Goal: Task Accomplishment & Management: Manage account settings

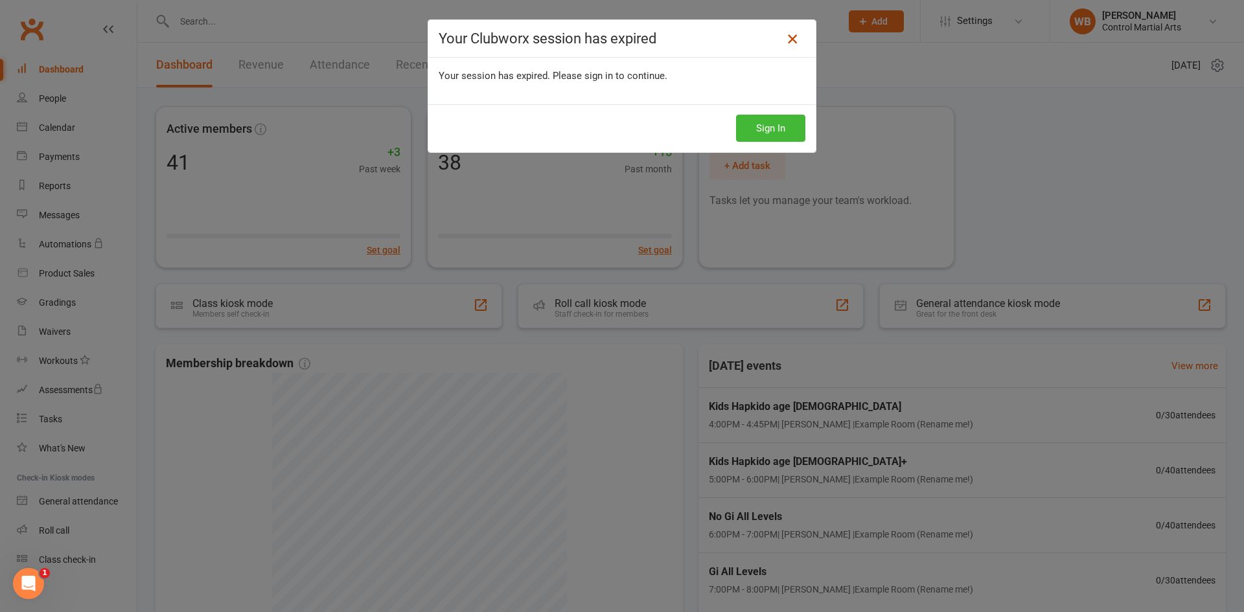
click at [795, 42] on icon at bounding box center [793, 39] width 16 height 16
click at [796, 42] on link at bounding box center [792, 39] width 21 height 21
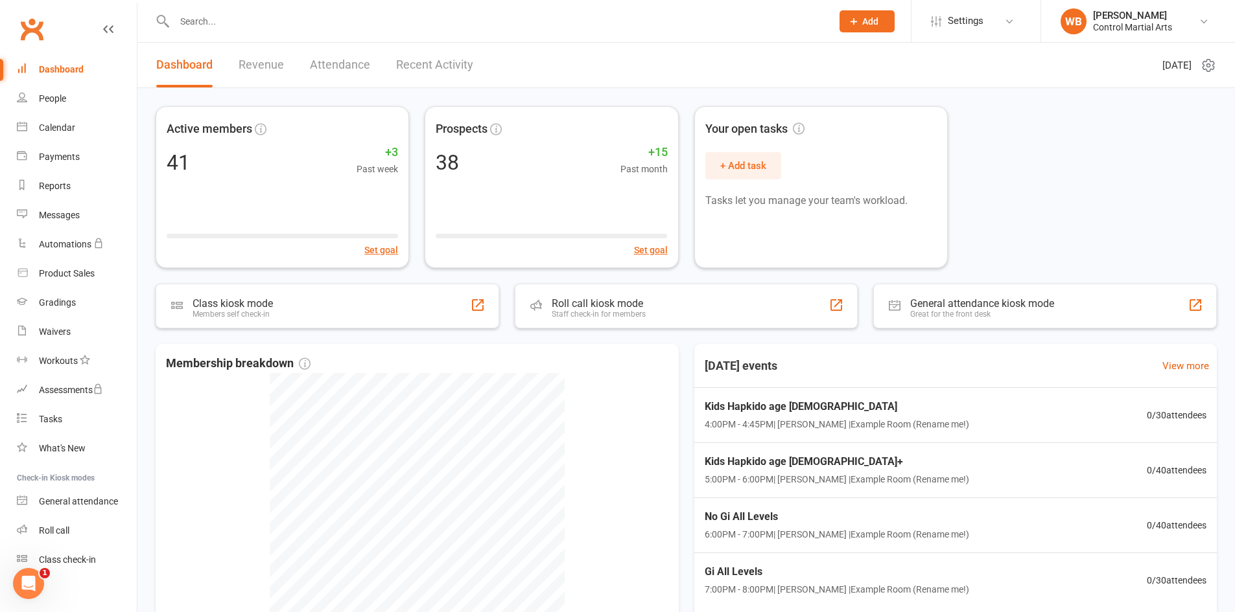
click at [31, 40] on link "Clubworx" at bounding box center [32, 29] width 32 height 32
click at [64, 99] on div "People" at bounding box center [52, 98] width 27 height 10
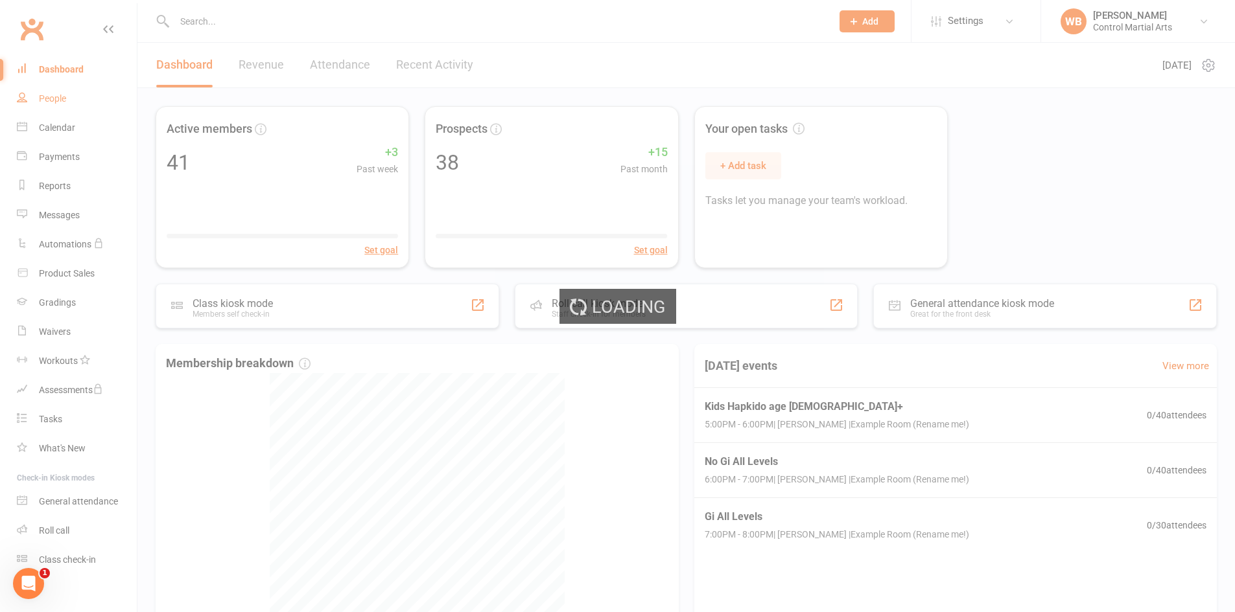
select select "25"
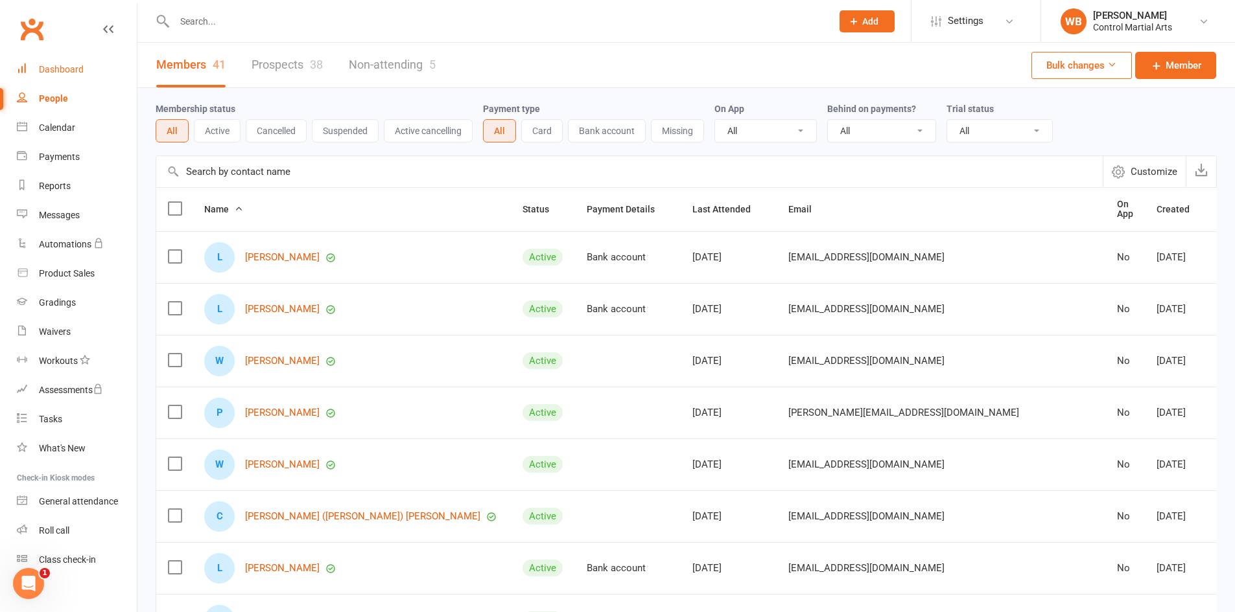
click at [71, 69] on div "Dashboard" at bounding box center [61, 69] width 45 height 10
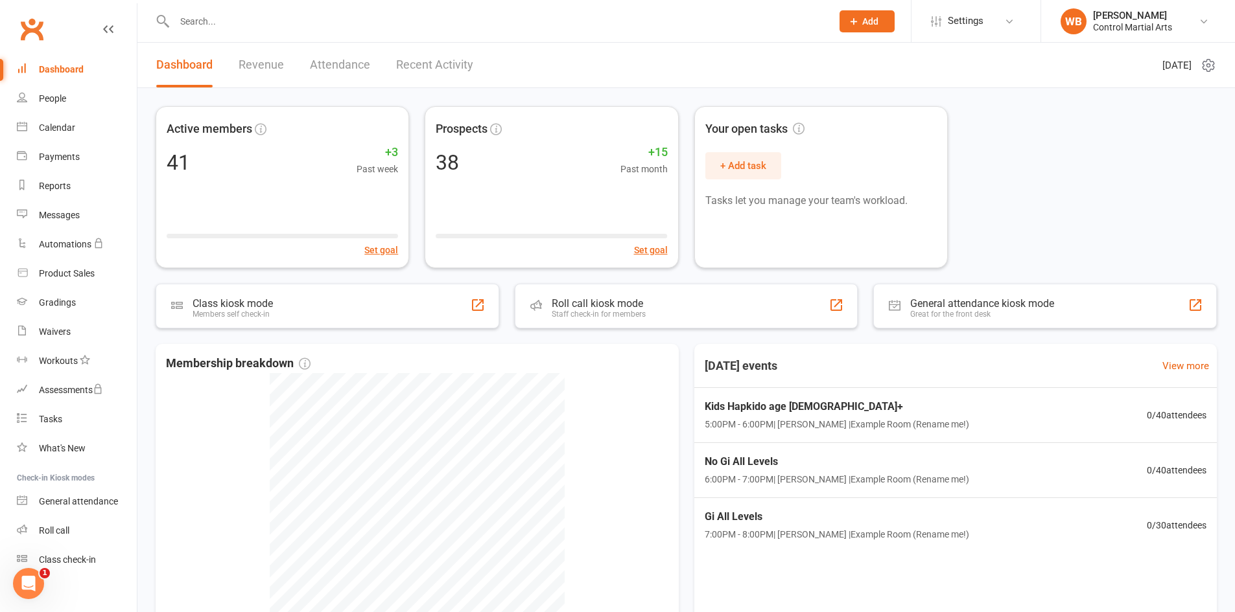
click at [39, 32] on link "Clubworx" at bounding box center [32, 29] width 32 height 32
click at [289, 27] on input "text" at bounding box center [496, 21] width 652 height 18
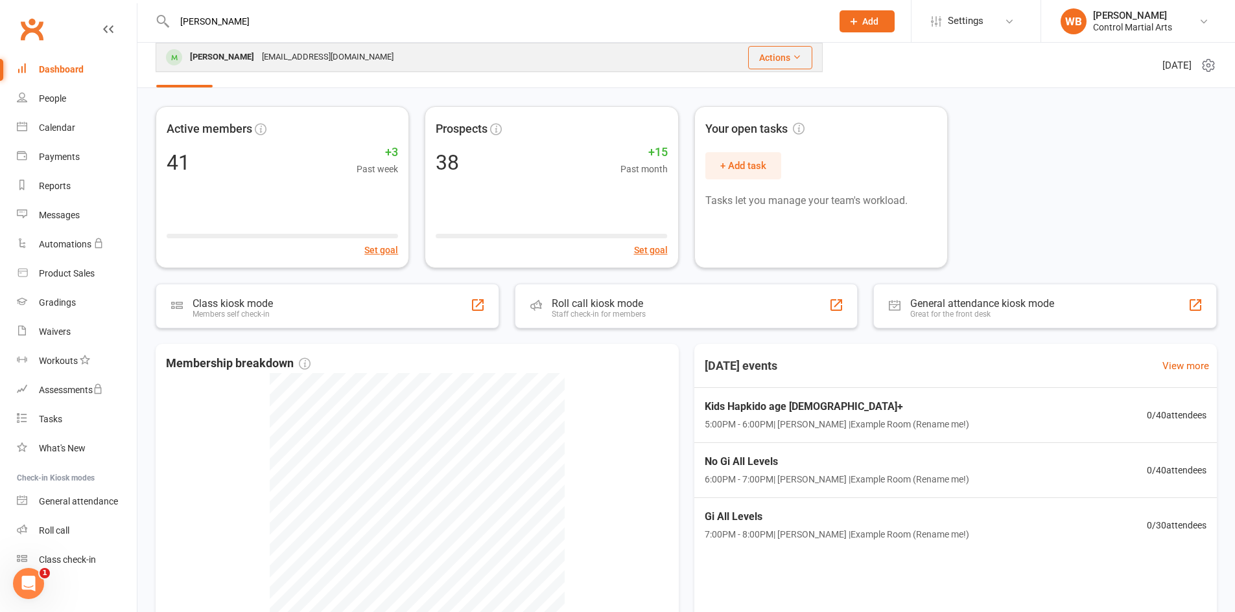
type input "russ"
click at [292, 48] on div "russellsxtan@gmail.com" at bounding box center [327, 57] width 139 height 19
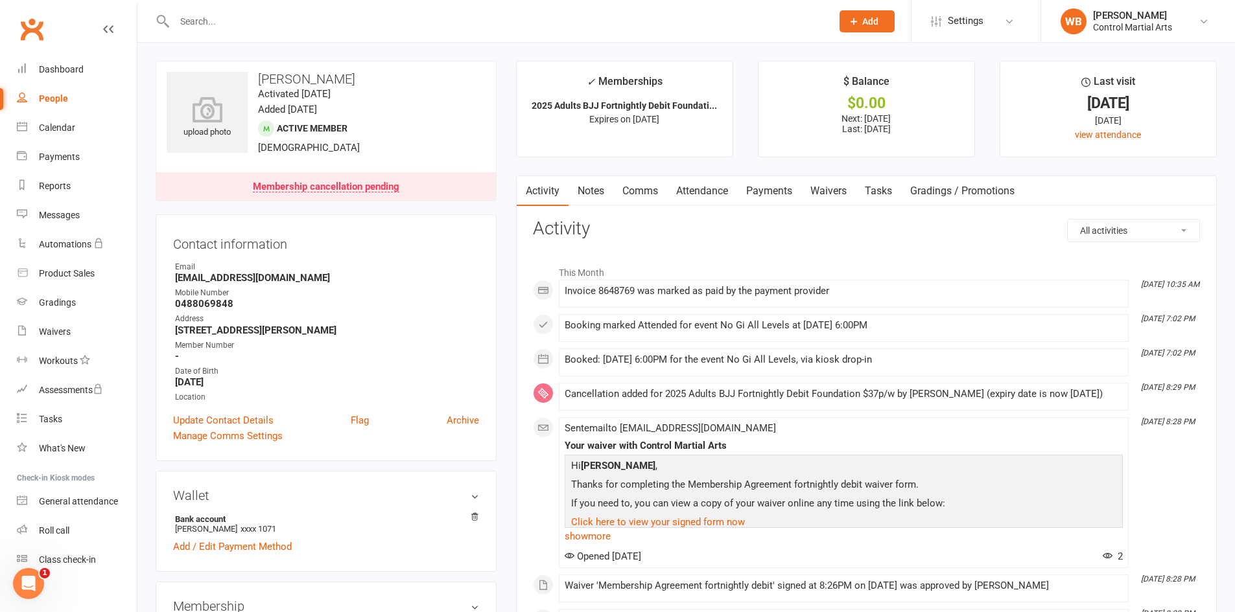
click at [769, 191] on link "Payments" at bounding box center [769, 191] width 64 height 30
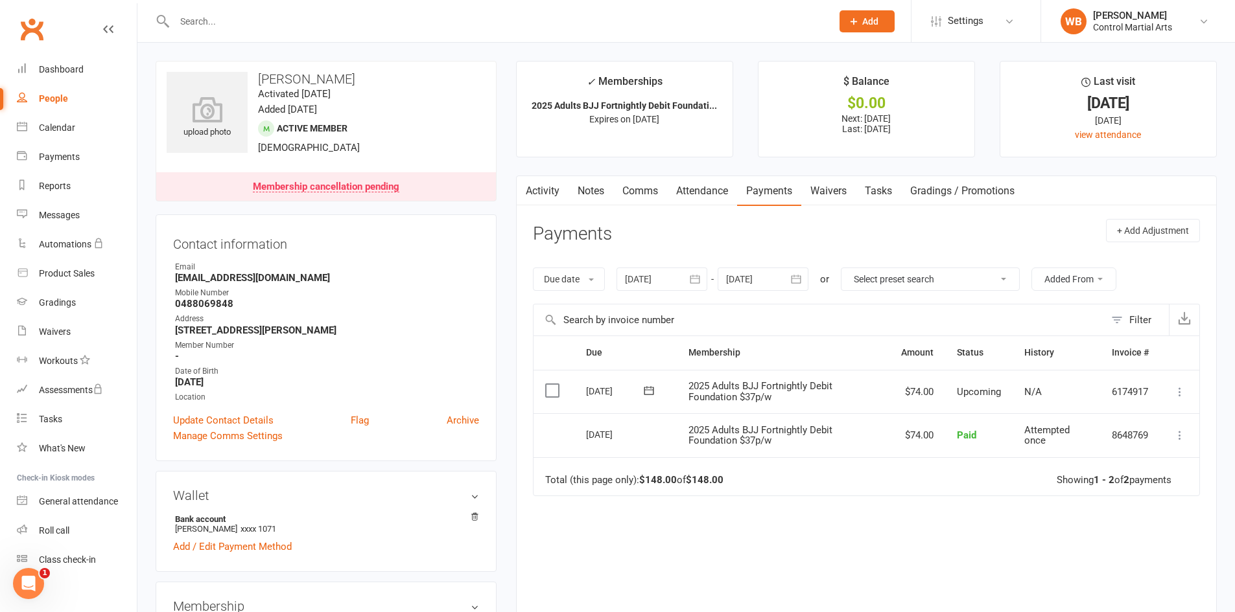
click at [701, 193] on link "Attendance" at bounding box center [702, 191] width 70 height 30
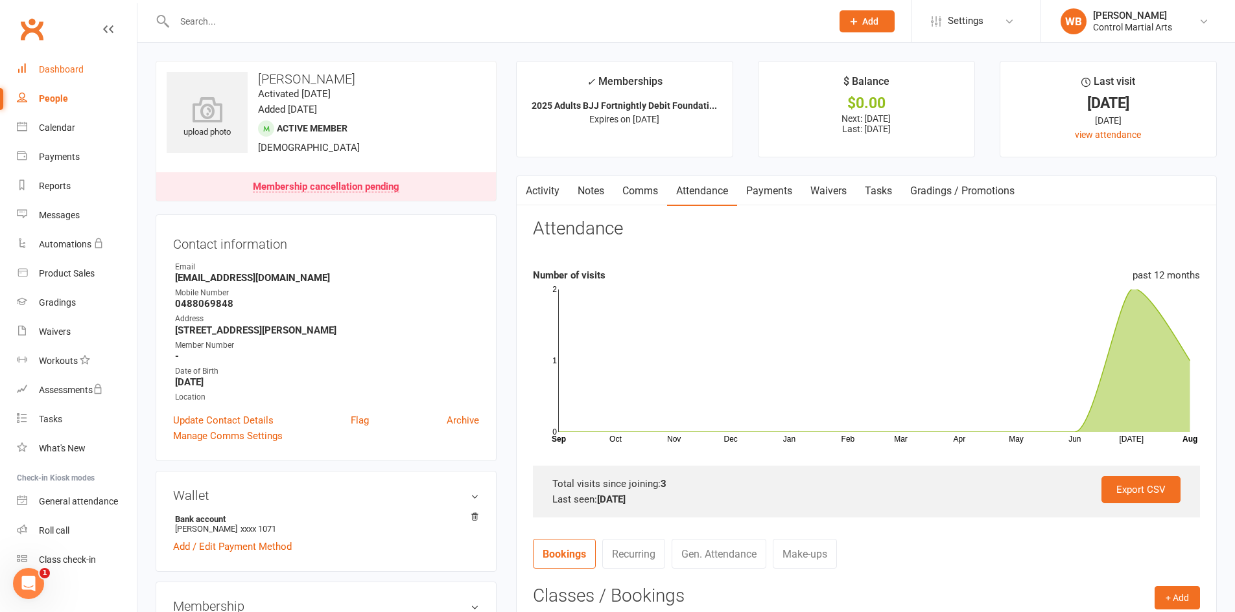
click at [70, 67] on div "Dashboard" at bounding box center [61, 69] width 45 height 10
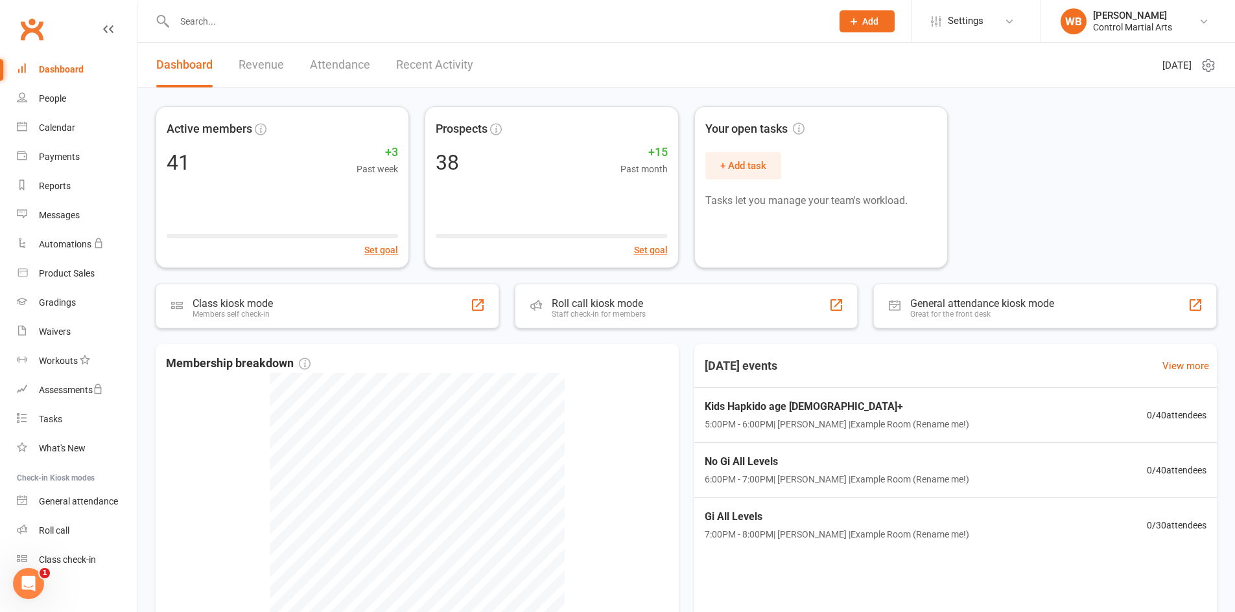
click at [461, 23] on input "text" at bounding box center [496, 21] width 652 height 18
type input "silve"
click at [1008, 107] on div "Active members 41 +3 Past week Set goal Prospects 38 +15 Past month Set goal Yo…" at bounding box center [686, 187] width 1061 height 162
click at [27, 33] on link "Clubworx" at bounding box center [32, 29] width 32 height 32
click at [53, 110] on link "People" at bounding box center [77, 98] width 120 height 29
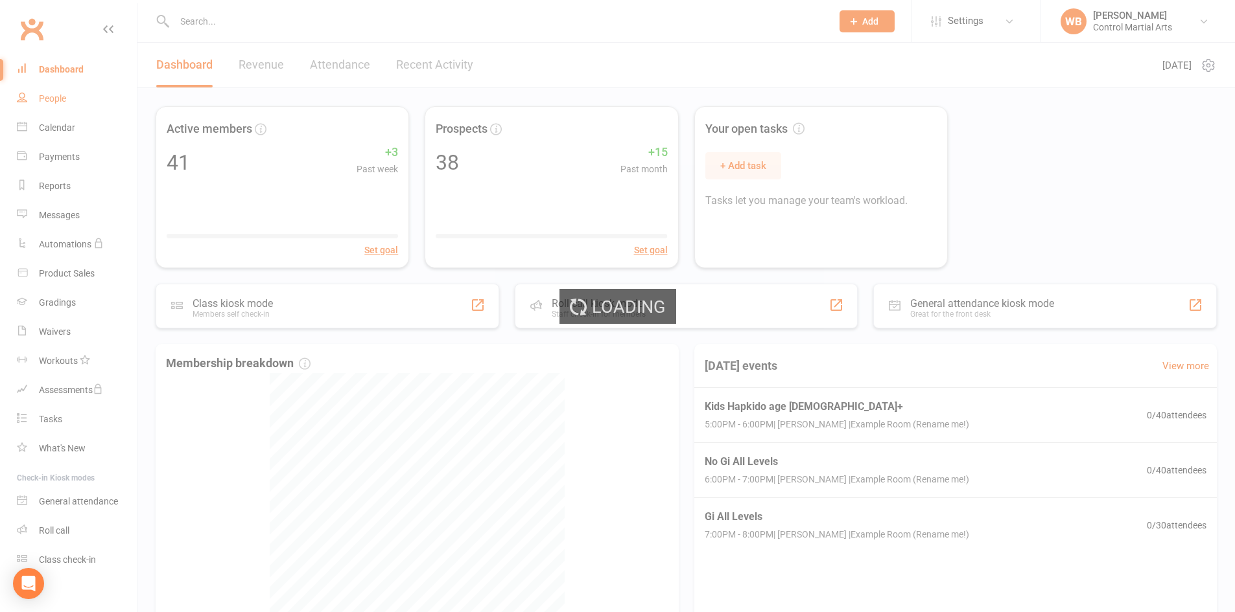
select select "25"
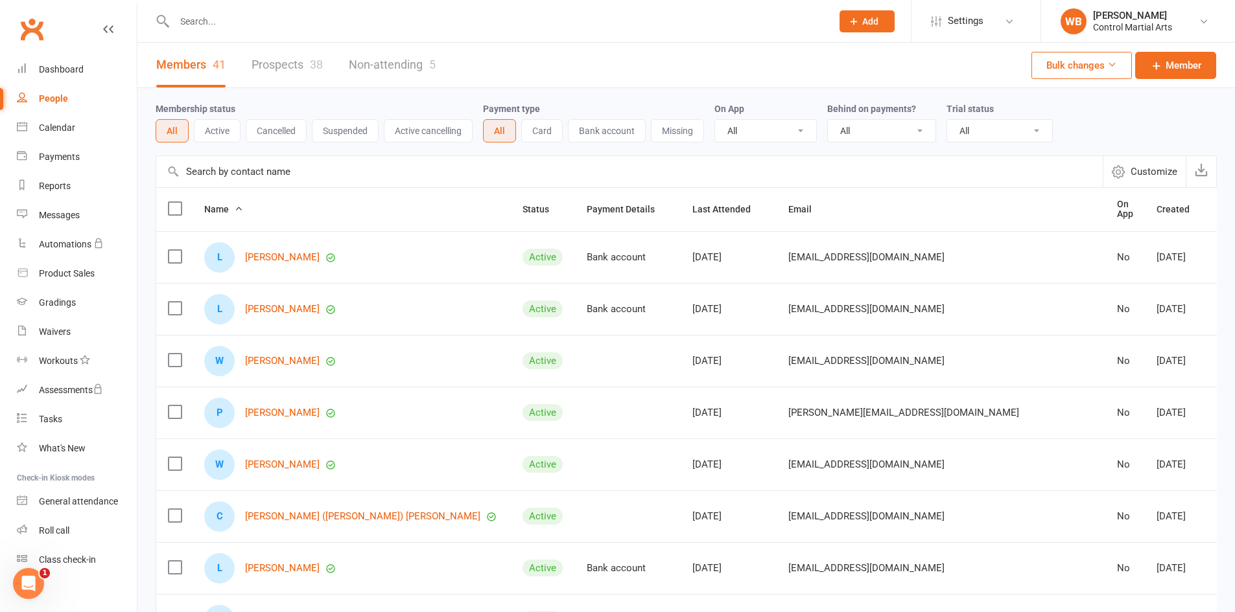
click at [288, 45] on link "Prospects 38" at bounding box center [286, 65] width 71 height 45
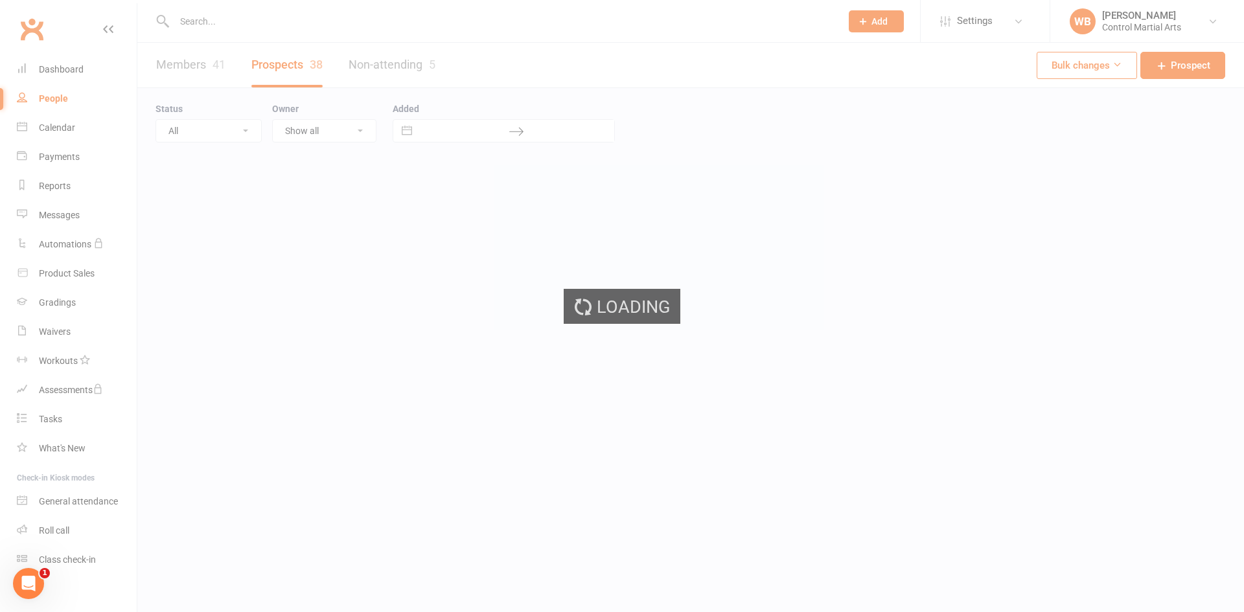
select select "50"
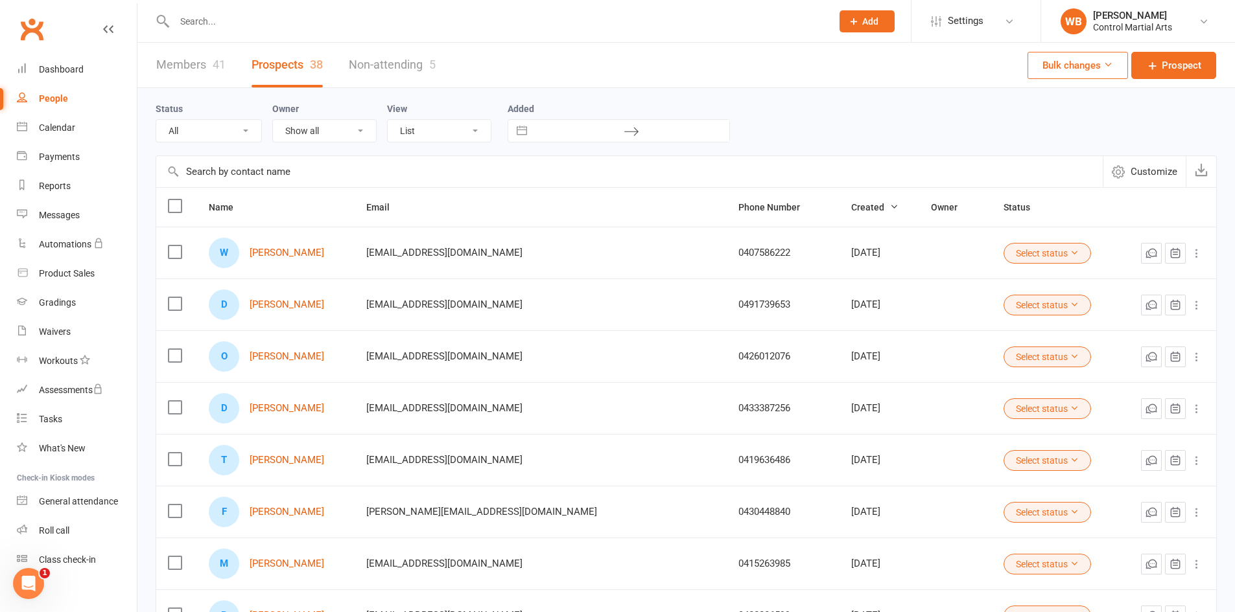
click at [213, 62] on div "41" at bounding box center [219, 65] width 13 height 14
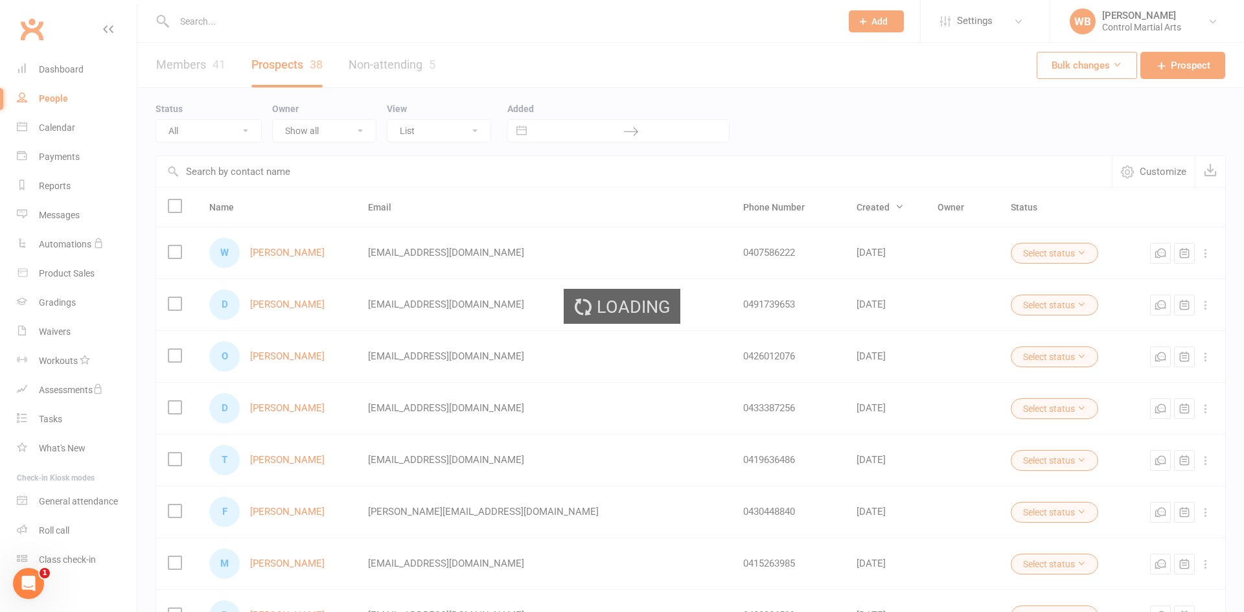
select select "25"
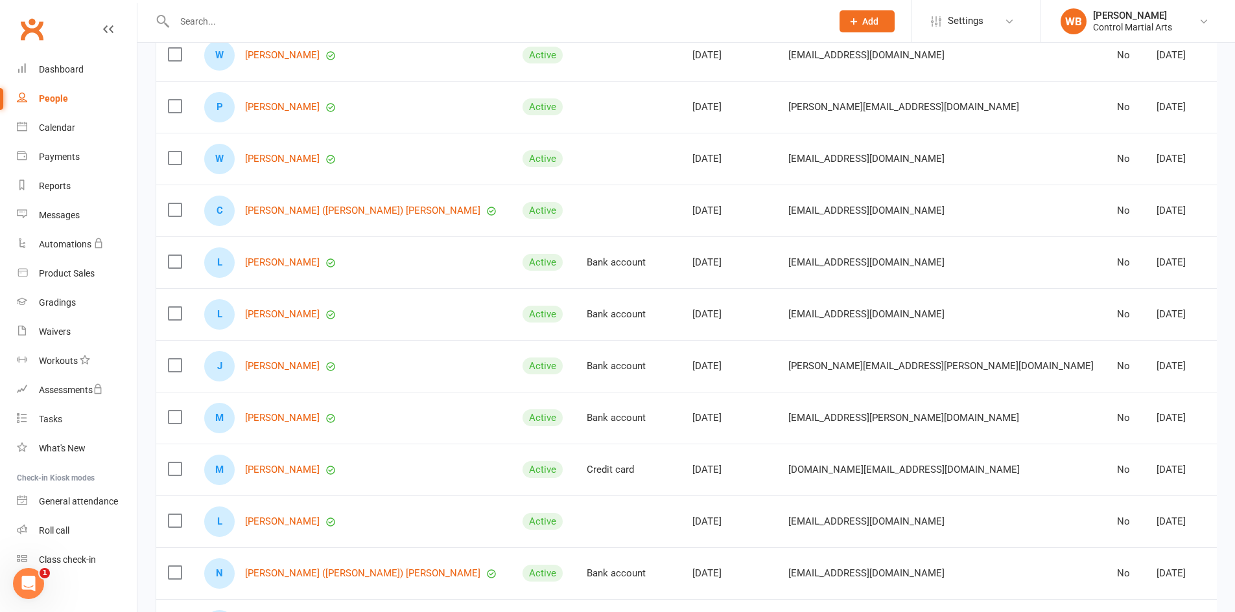
scroll to position [248, 0]
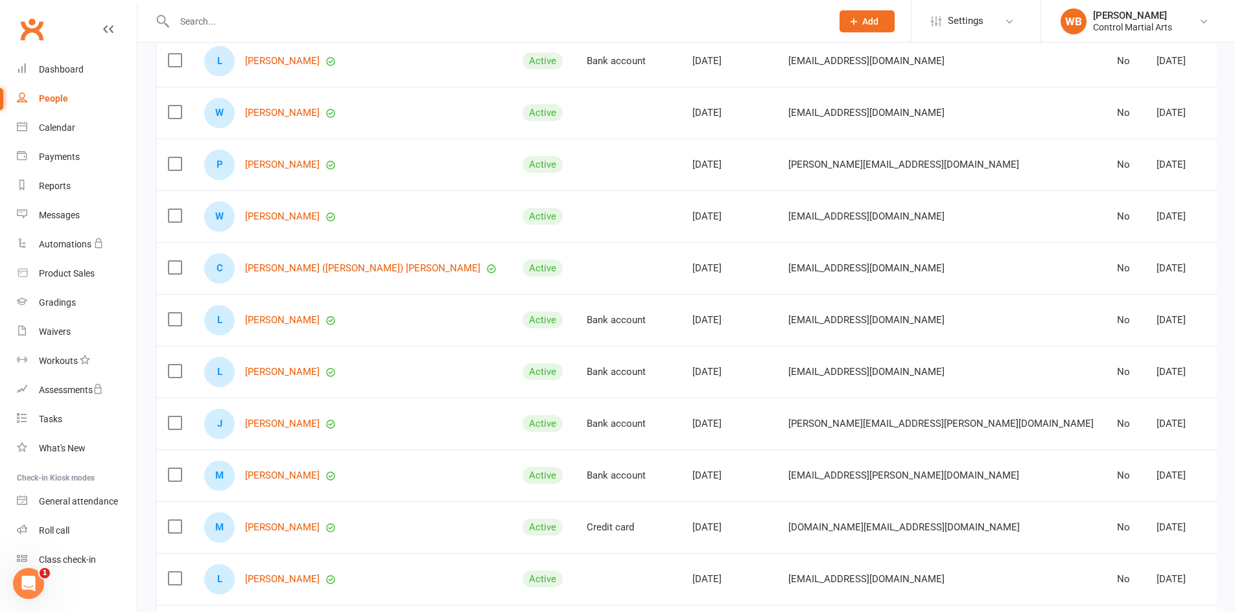
click at [251, 17] on input "text" at bounding box center [496, 21] width 652 height 18
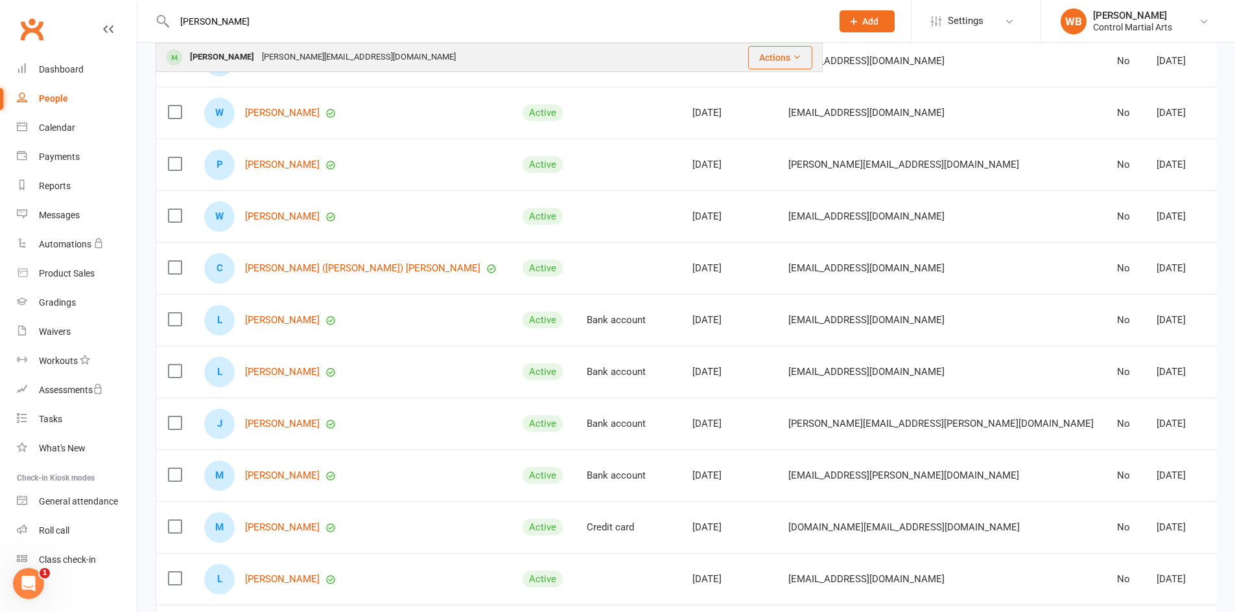
type input "kevin"
click at [268, 63] on div "Kevin.li4274@gmail.com" at bounding box center [359, 57] width 202 height 19
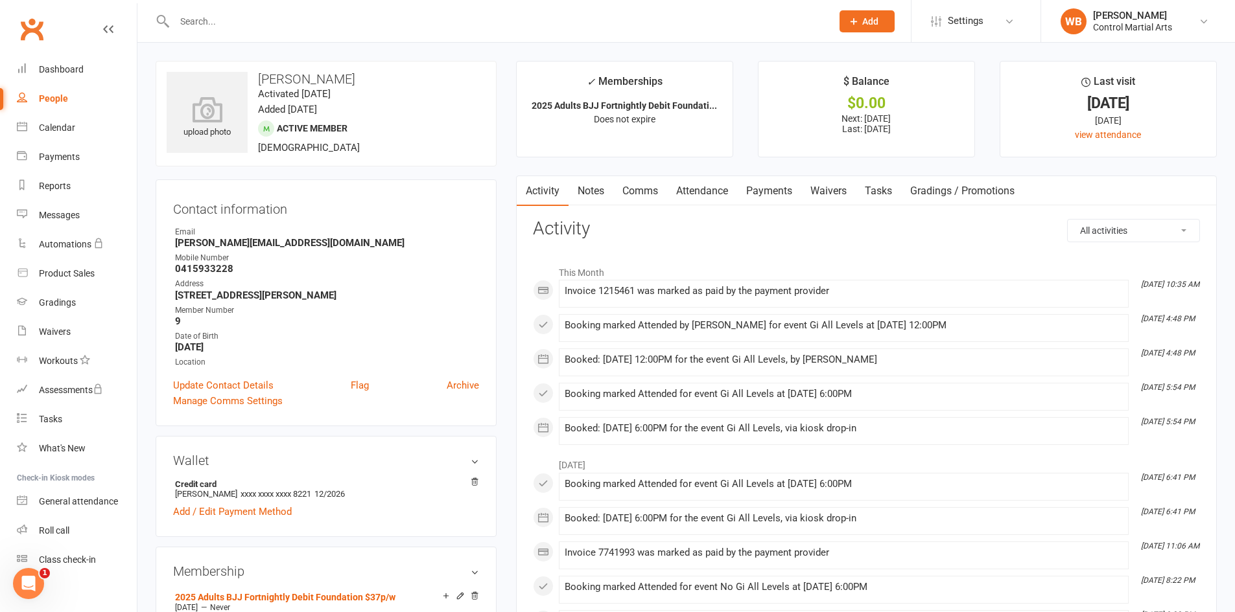
click at [768, 183] on link "Payments" at bounding box center [769, 191] width 64 height 30
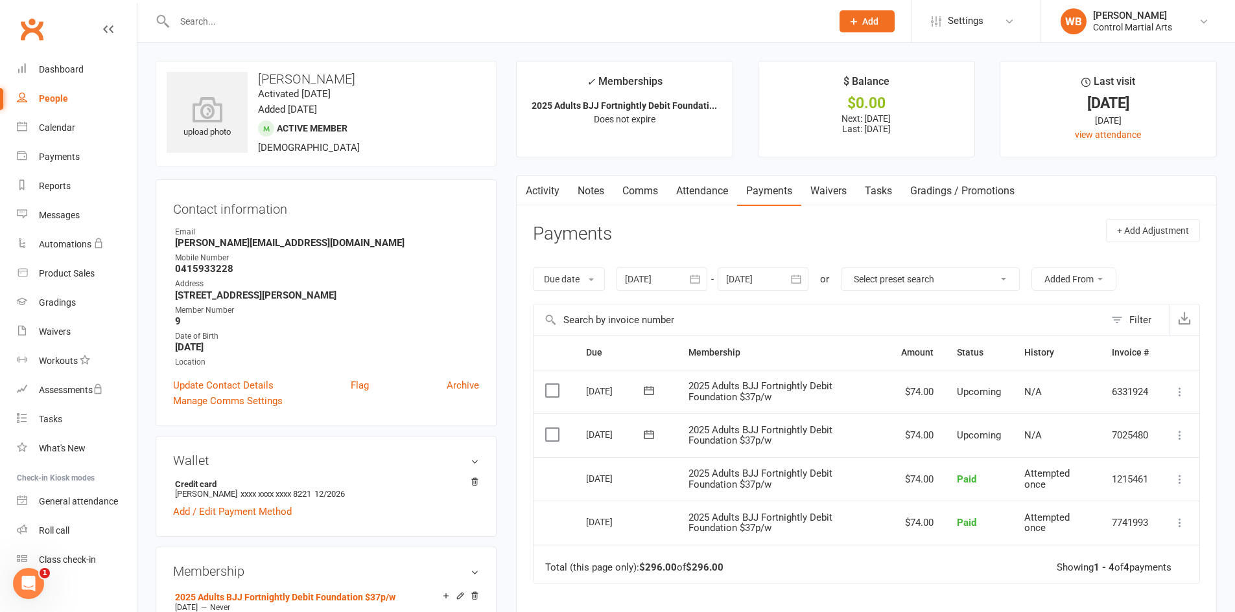
click at [720, 190] on link "Attendance" at bounding box center [702, 191] width 70 height 30
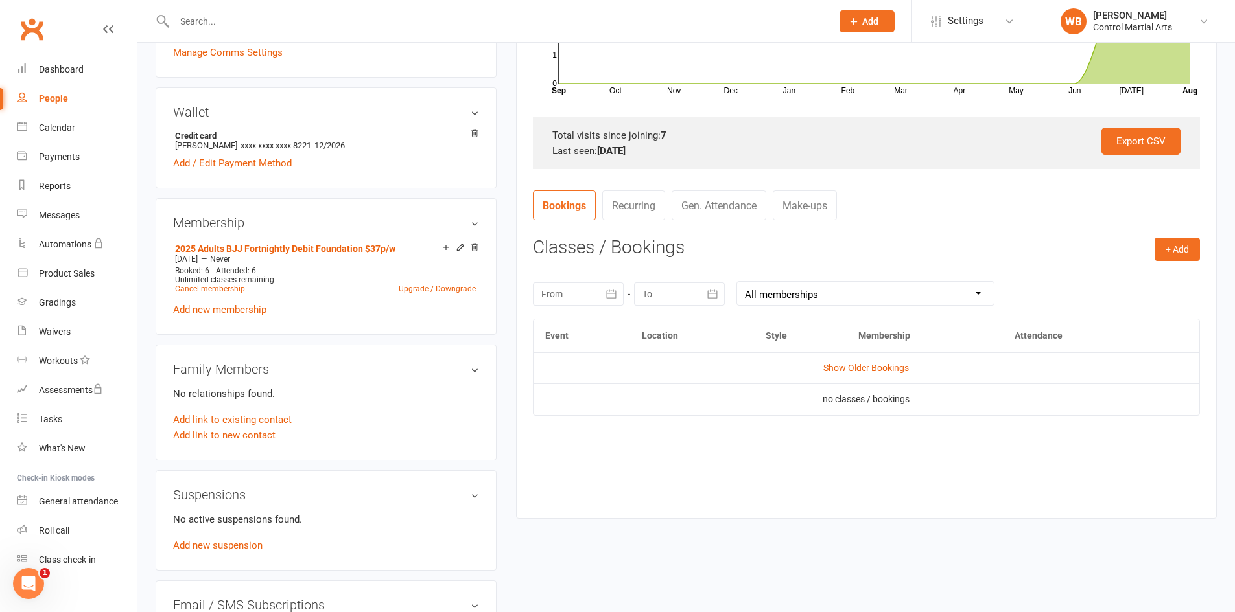
scroll to position [389, 0]
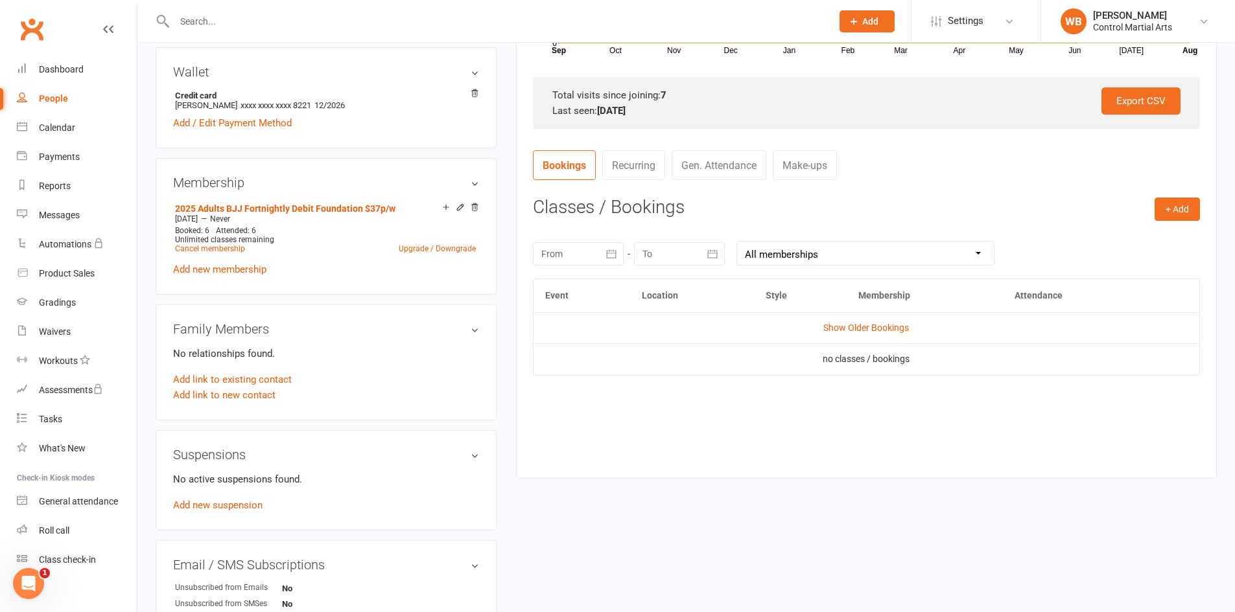
click at [591, 250] on div at bounding box center [578, 253] width 91 height 23
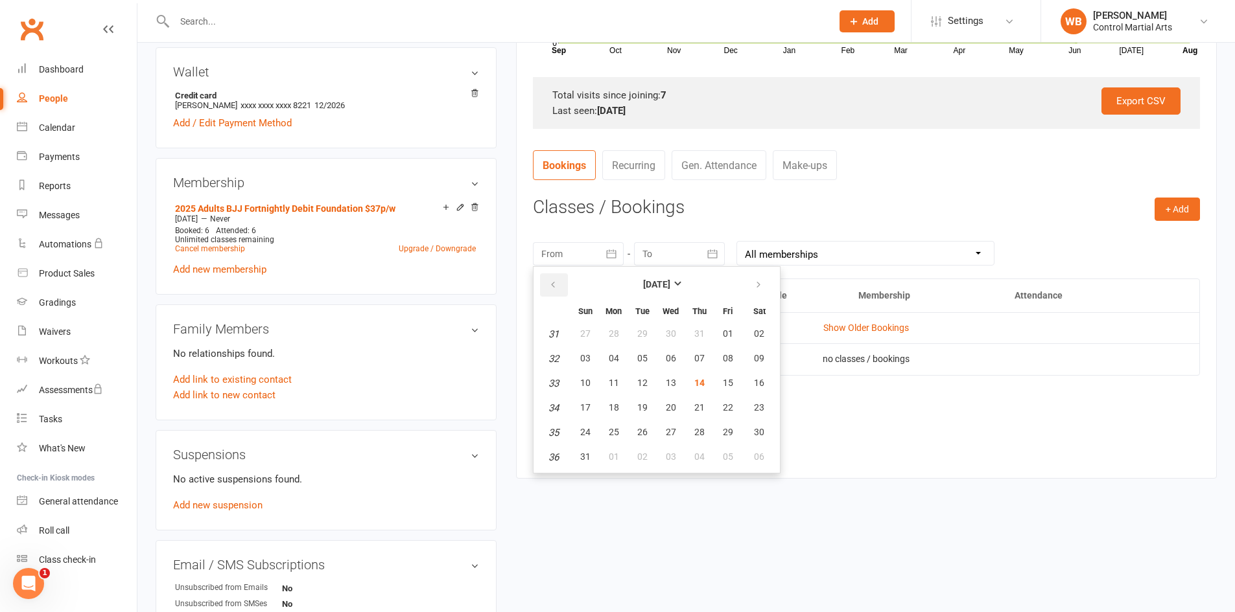
click at [556, 283] on icon "button" at bounding box center [552, 285] width 9 height 10
click at [663, 343] on button "02" at bounding box center [670, 334] width 27 height 23
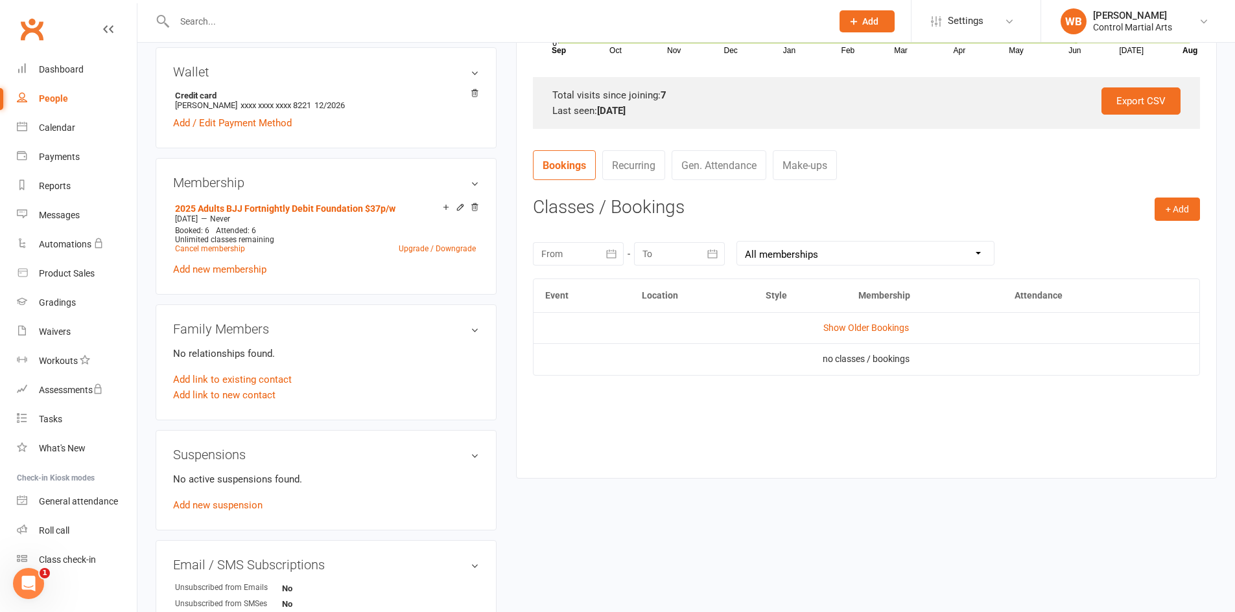
type input "02 Jul 2025"
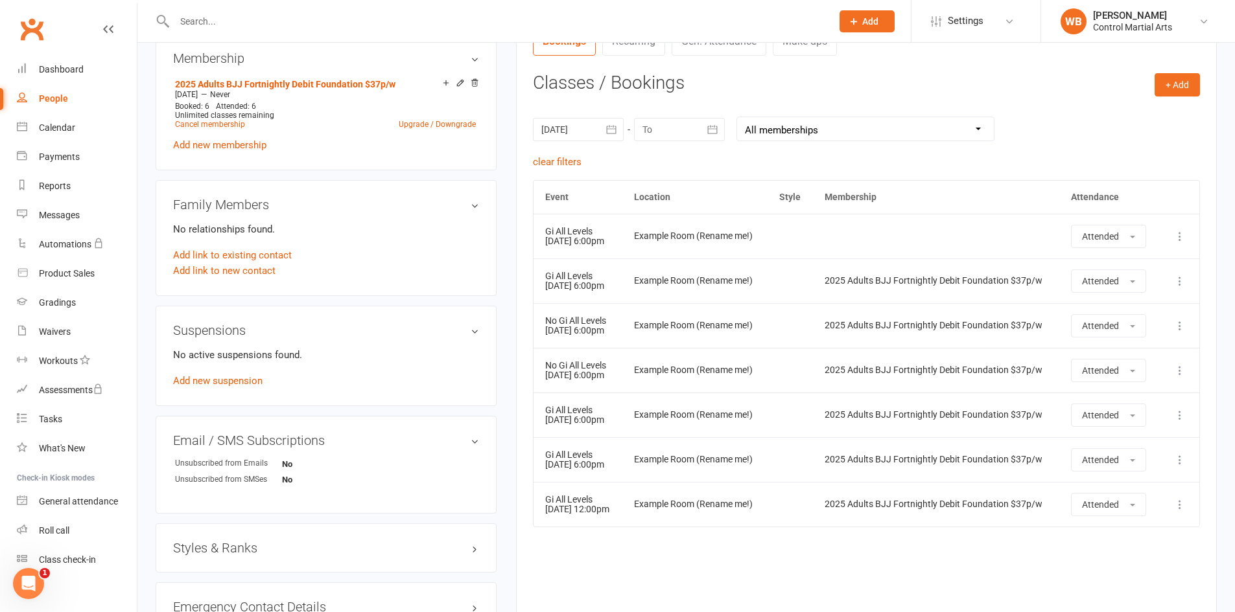
scroll to position [518, 0]
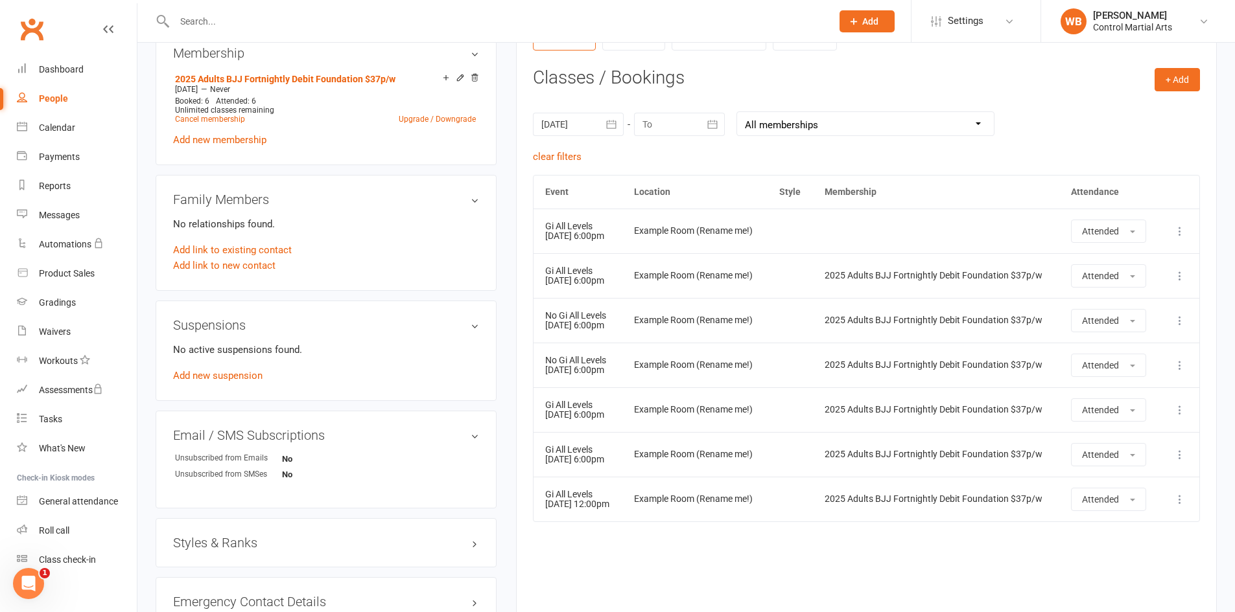
click at [854, 216] on td at bounding box center [936, 231] width 246 height 45
click at [922, 335] on td "2025 Adults BJJ Fortnightly Debit Foundation $37p/w" at bounding box center [936, 320] width 246 height 45
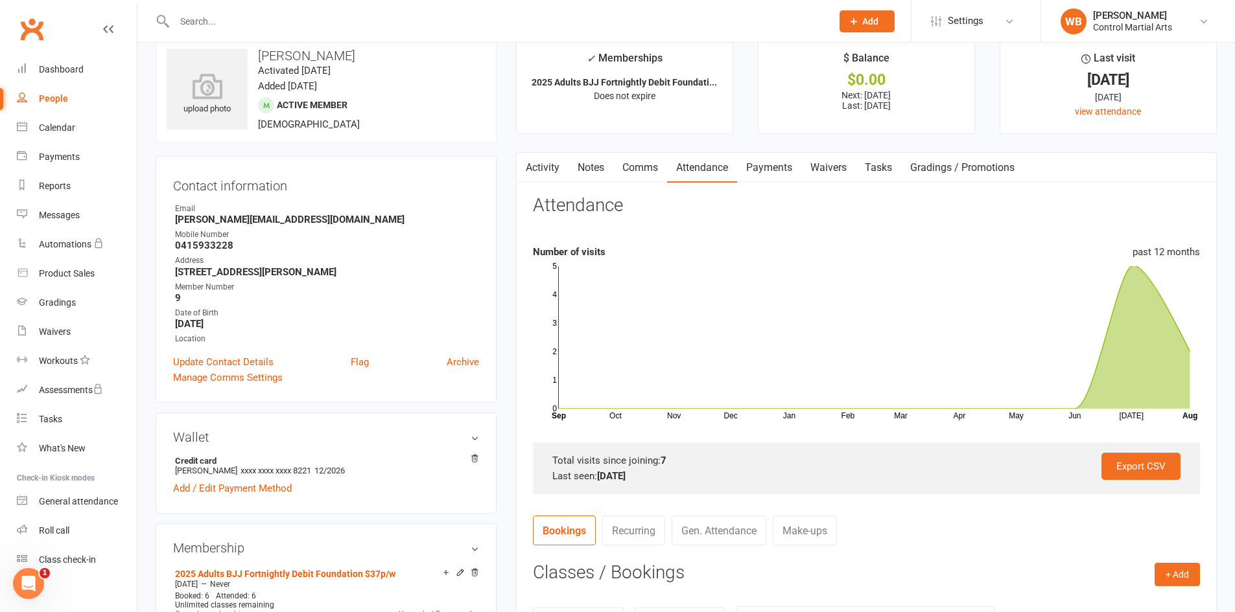
scroll to position [0, 0]
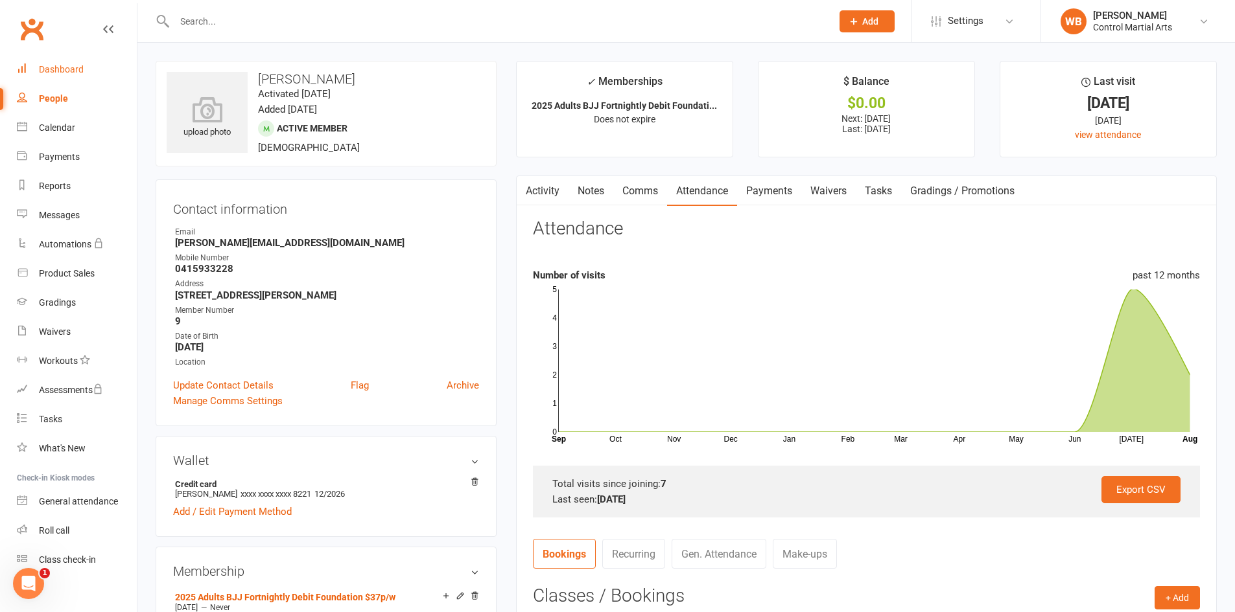
click at [76, 82] on link "Dashboard" at bounding box center [77, 69] width 120 height 29
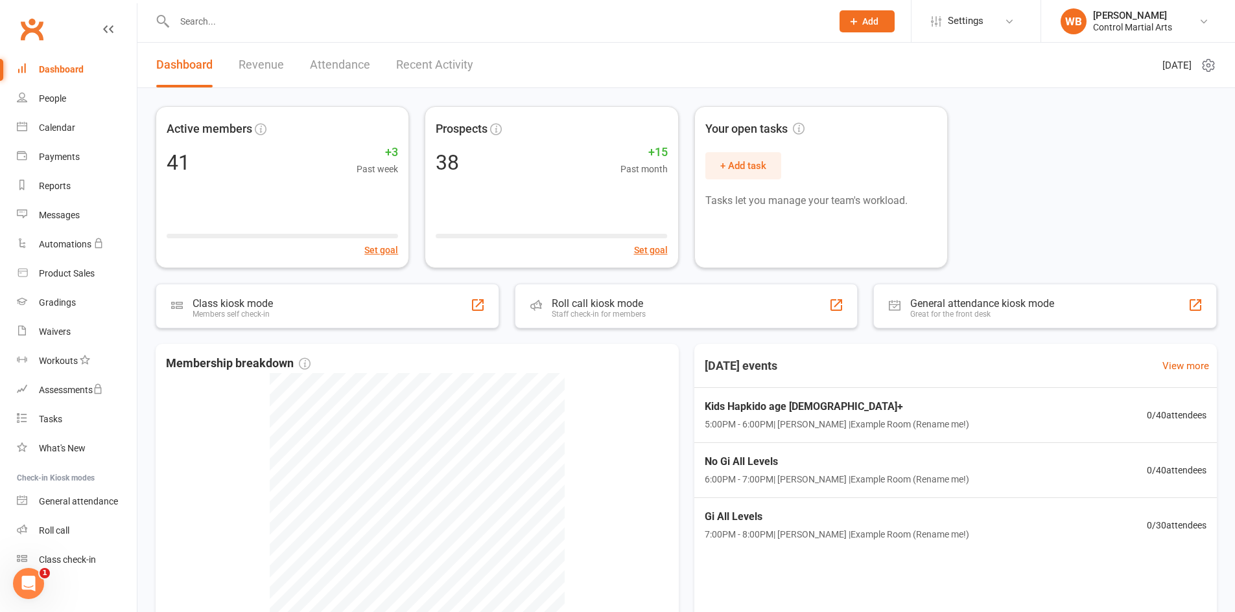
click at [242, 65] on link "Revenue" at bounding box center [260, 65] width 45 height 45
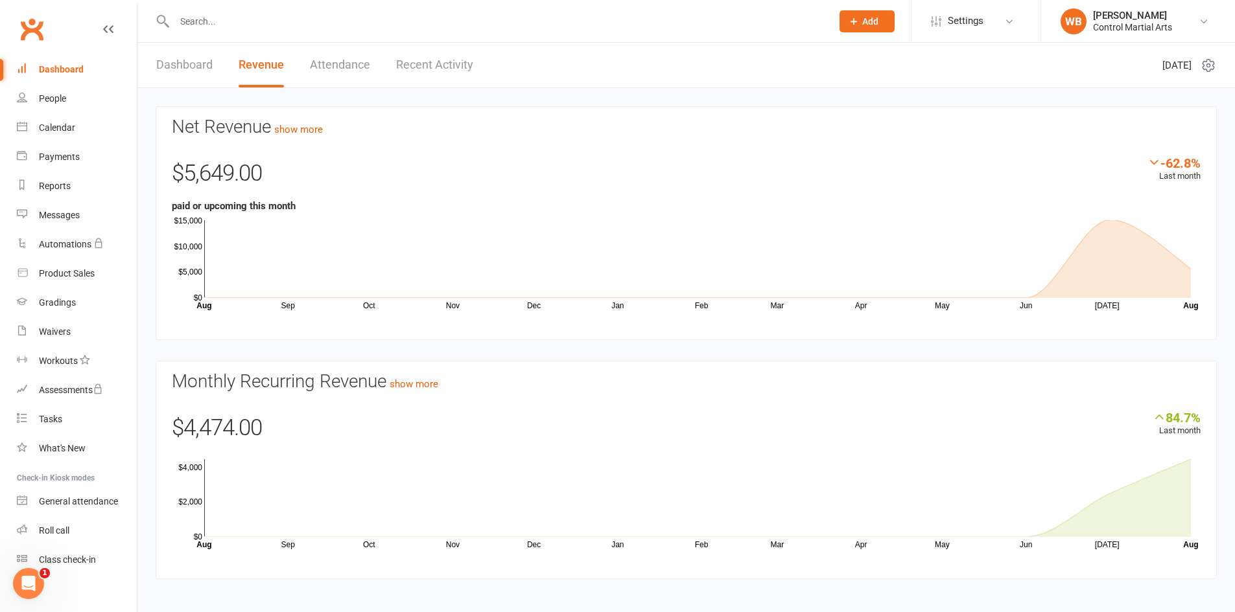
click at [328, 76] on link "Attendance" at bounding box center [340, 65] width 60 height 45
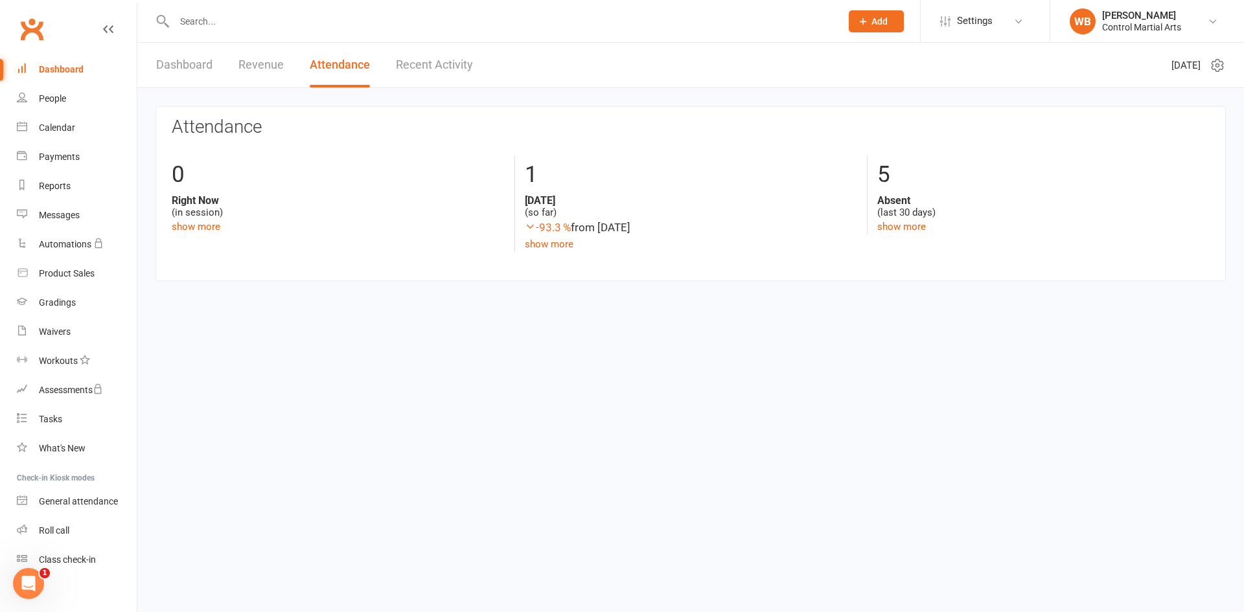
click at [150, 62] on div "Dashboard Revenue Attendance Recent Activity" at bounding box center [314, 65] width 354 height 45
click at [156, 60] on div "Dashboard Revenue Attendance Recent Activity" at bounding box center [314, 65] width 354 height 45
drag, startPoint x: 173, startPoint y: 64, endPoint x: 174, endPoint y: 74, distance: 10.4
click at [173, 65] on link "Dashboard" at bounding box center [184, 65] width 56 height 45
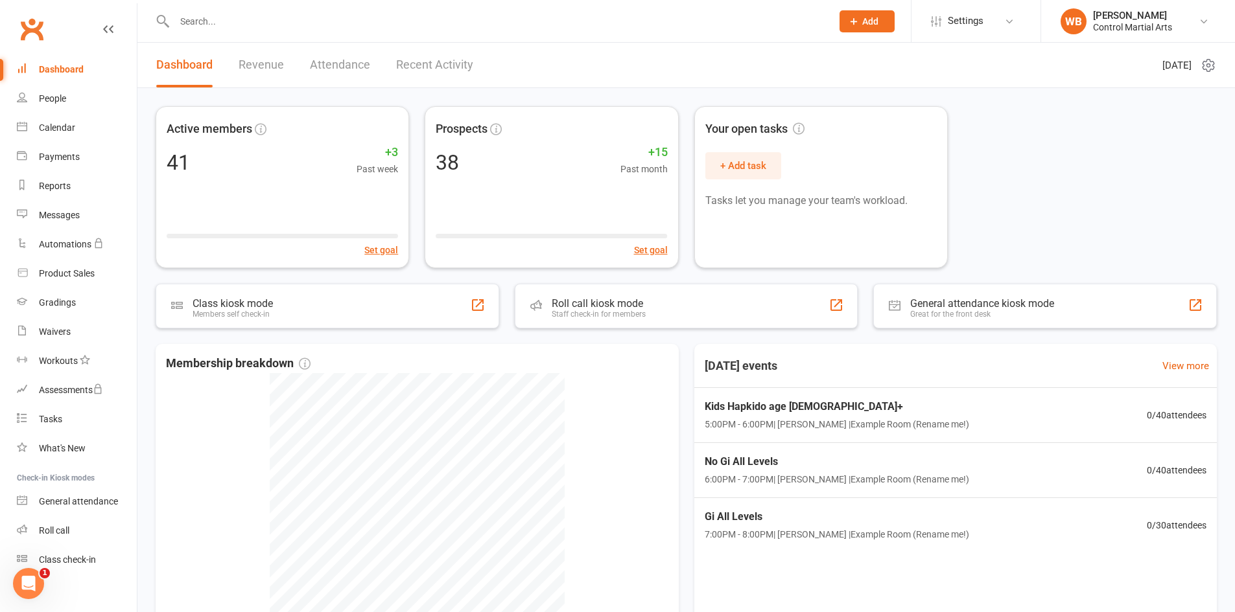
click at [38, 32] on link "Clubworx" at bounding box center [32, 29] width 32 height 32
drag, startPoint x: 152, startPoint y: 253, endPoint x: 148, endPoint y: 222, distance: 31.3
